Goal: Task Accomplishment & Management: Complete application form

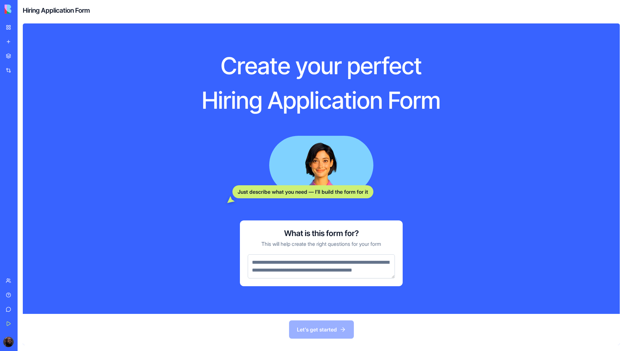
click at [280, 265] on textarea at bounding box center [321, 266] width 147 height 24
click at [300, 261] on textarea at bounding box center [321, 266] width 147 height 24
click at [311, 325] on div "Let's get started" at bounding box center [321, 329] width 597 height 31
click at [286, 274] on textarea at bounding box center [321, 266] width 147 height 24
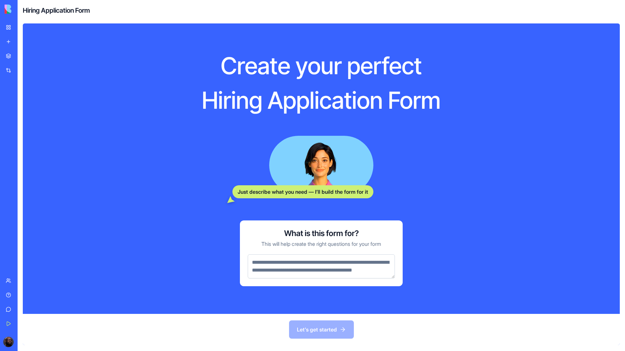
click at [286, 274] on textarea at bounding box center [321, 266] width 147 height 24
click at [24, 53] on div "Marketplace" at bounding box center [20, 56] width 8 height 7
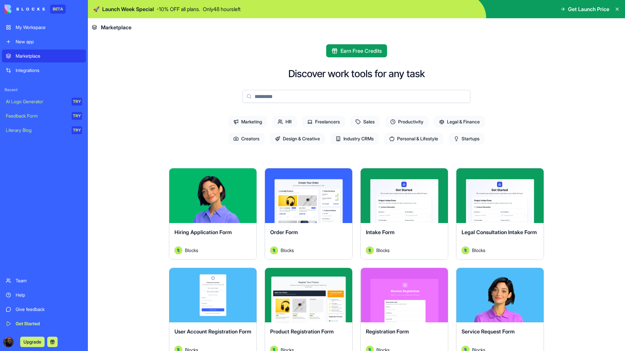
click at [205, 197] on button "Explore" at bounding box center [213, 195] width 49 height 13
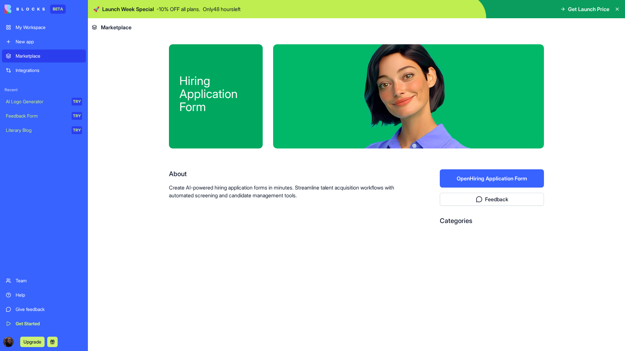
click at [502, 182] on button "Open Hiring Application Form" at bounding box center [492, 178] width 104 height 18
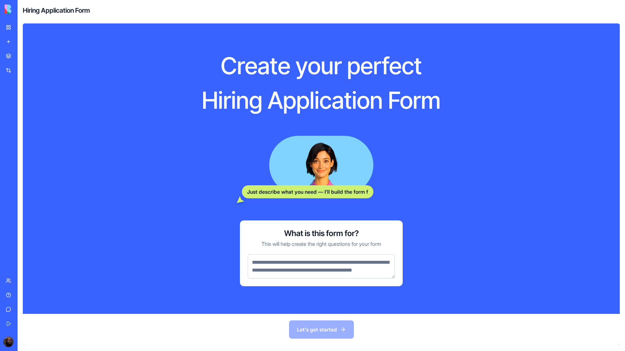
click at [315, 267] on textarea at bounding box center [321, 266] width 147 height 24
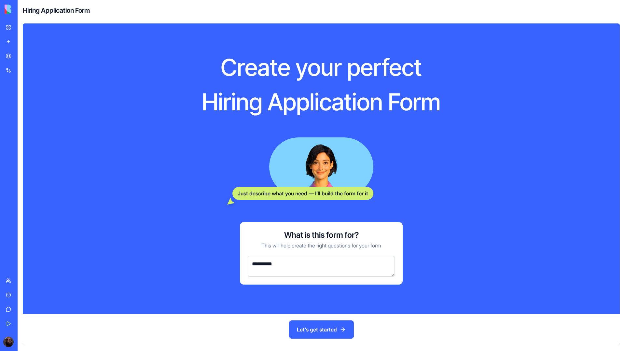
type textarea "**********"
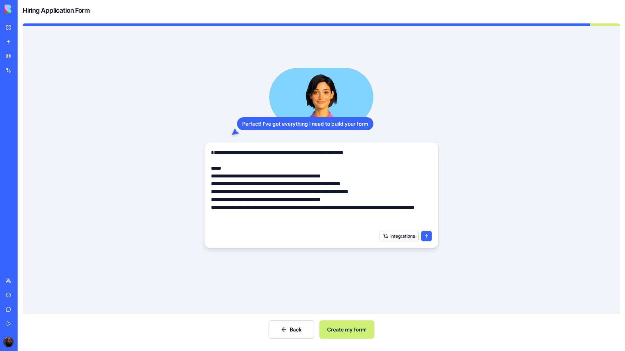
type textarea "**********"
click at [334, 331] on button "Create my form!" at bounding box center [346, 329] width 55 height 18
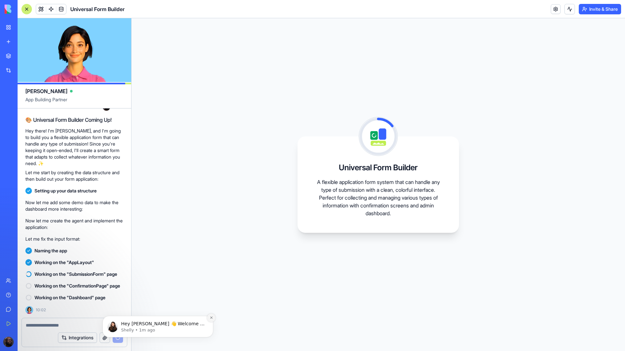
click at [210, 318] on icon "Dismiss notification" at bounding box center [212, 318] width 4 height 4
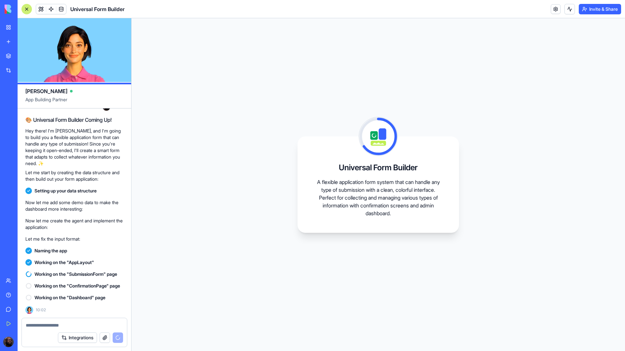
click at [74, 48] on video at bounding box center [75, 50] width 114 height 64
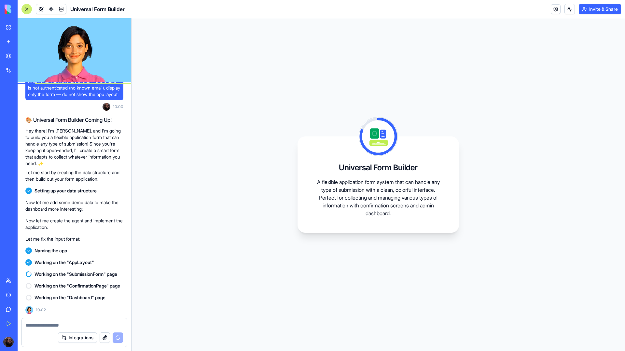
click at [56, 41] on video at bounding box center [75, 50] width 114 height 64
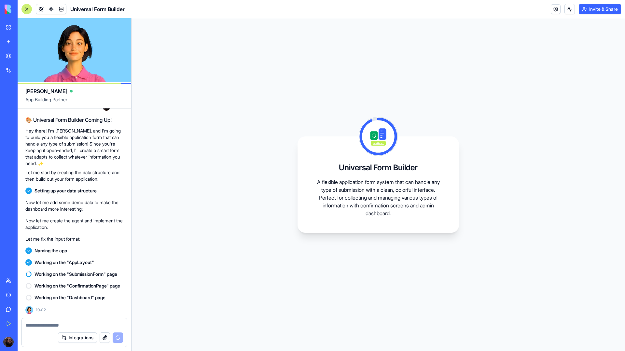
click at [81, 55] on video at bounding box center [75, 50] width 114 height 64
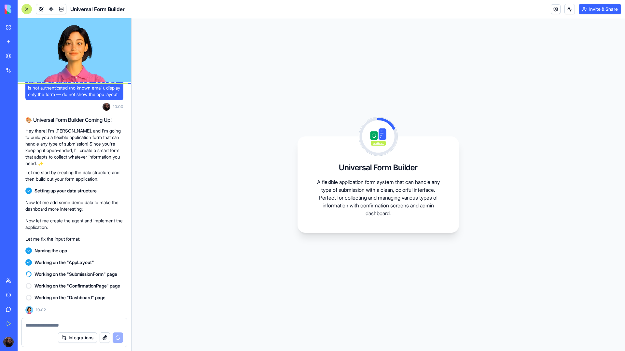
scroll to position [0, 0]
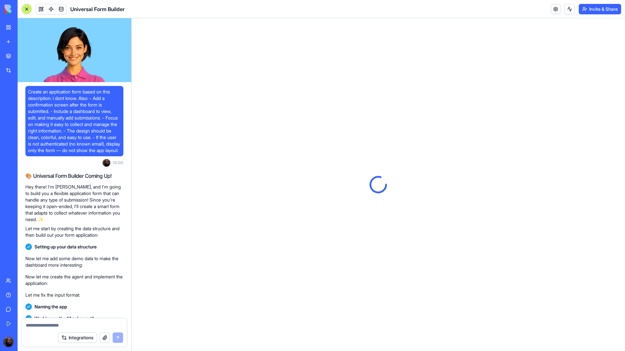
scroll to position [190, 0]
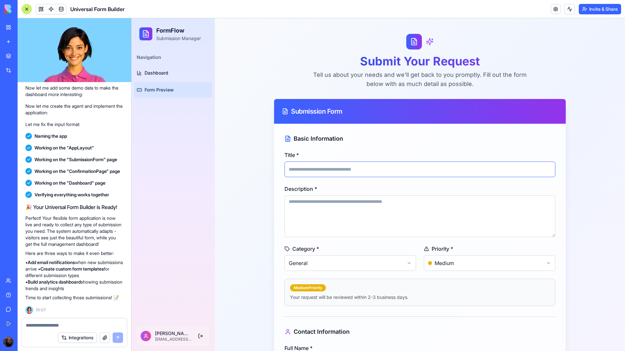
click at [338, 170] on input "Title *" at bounding box center [420, 169] width 271 height 16
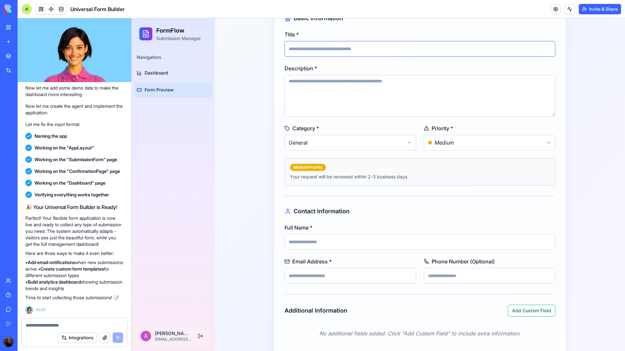
scroll to position [167, 0]
